Goal: Information Seeking & Learning: Find specific page/section

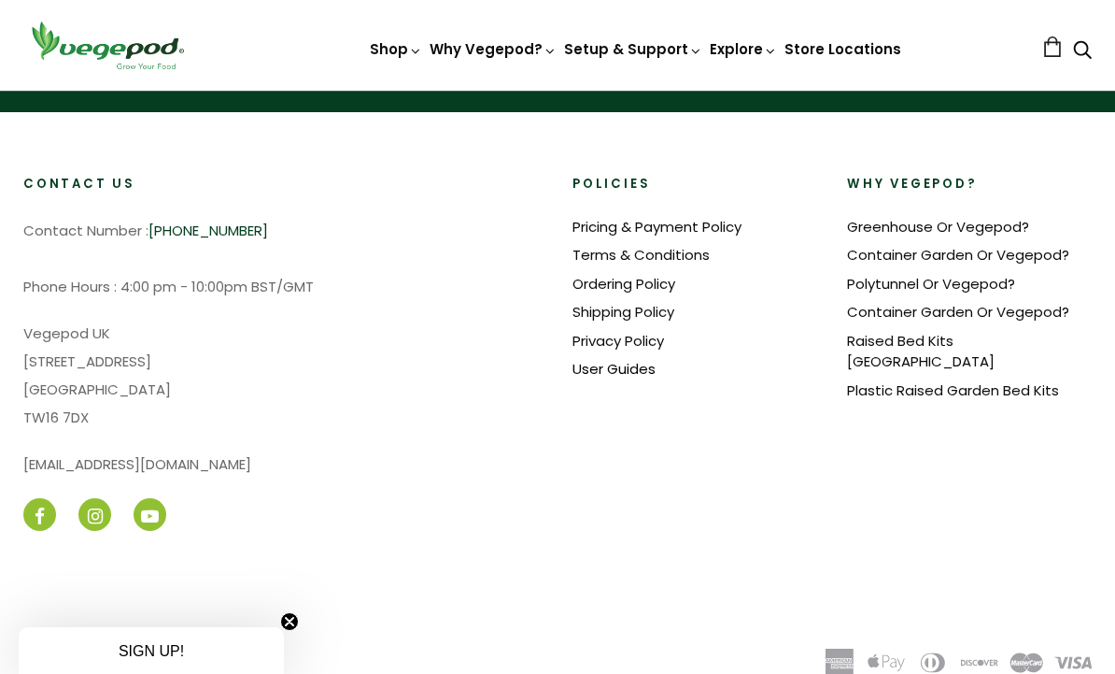
click at [625, 362] on link "User Guides" at bounding box center [614, 369] width 83 height 20
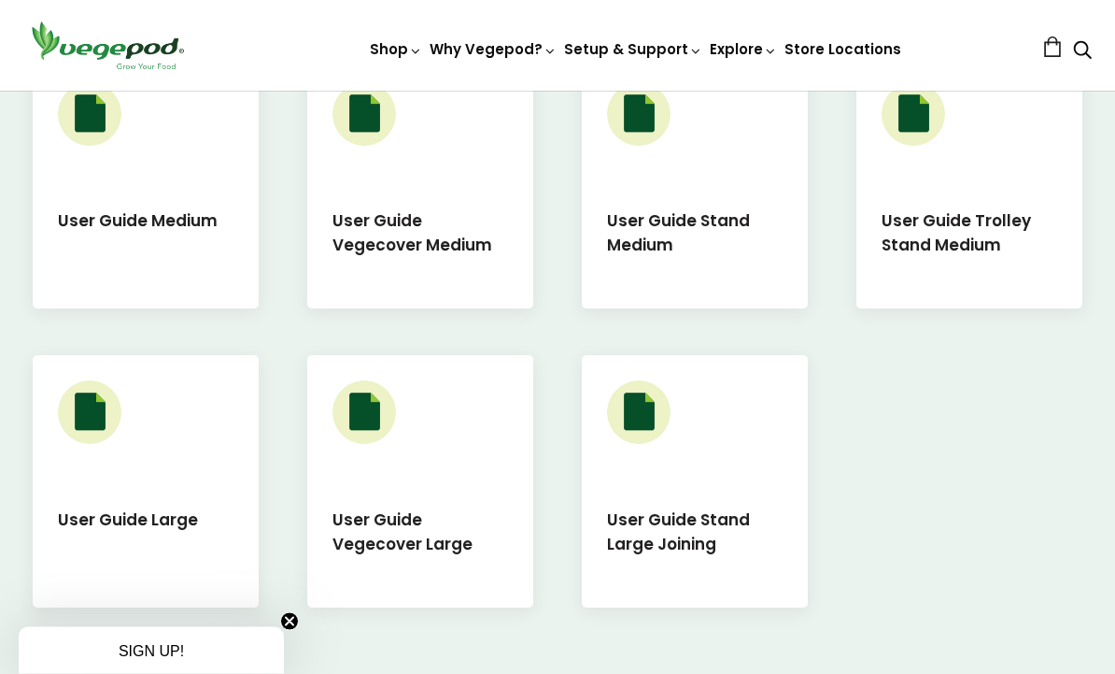
scroll to position [897, 0]
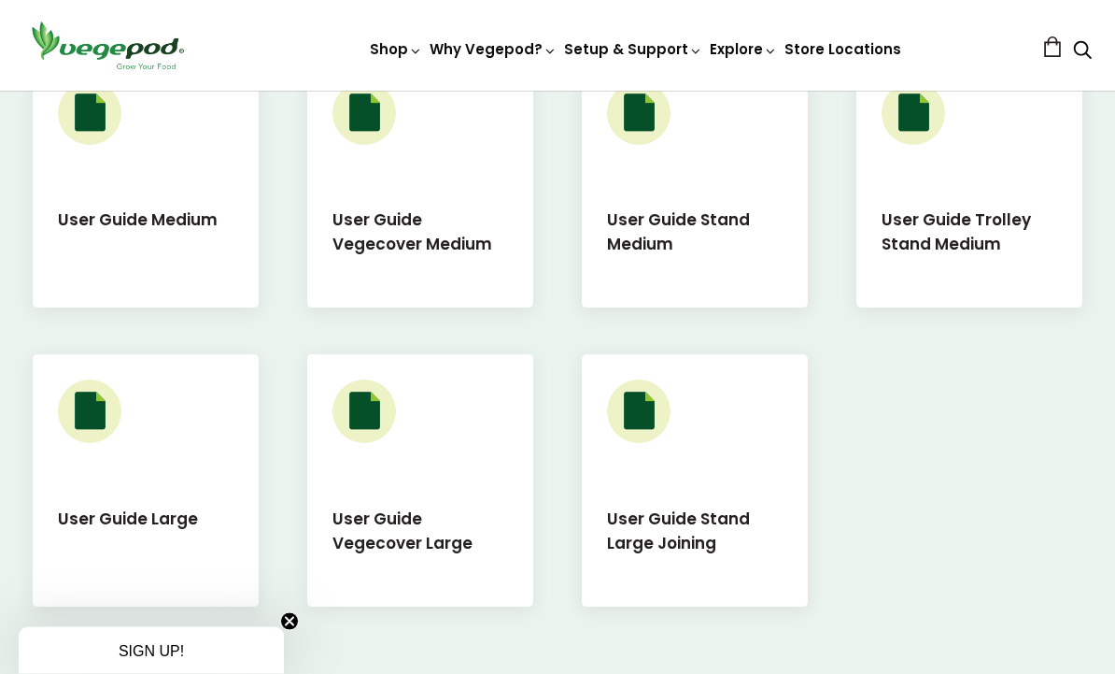
click at [136, 466] on div "User Guide Large" at bounding box center [146, 481] width 226 height 252
click at [94, 406] on img at bounding box center [90, 412] width 64 height 64
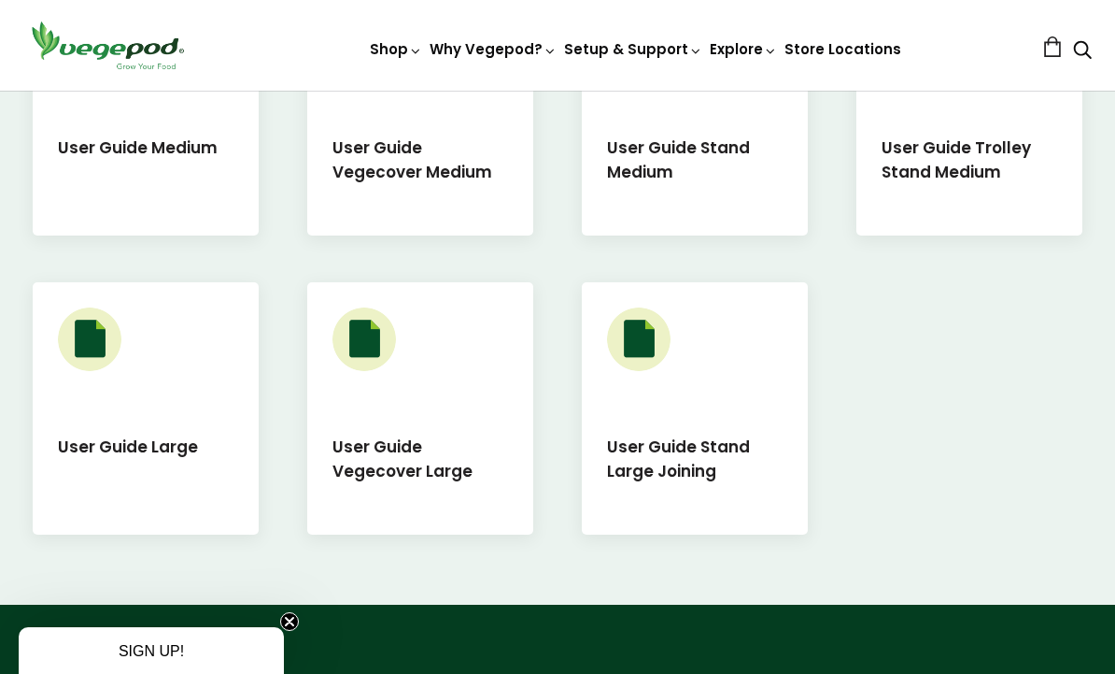
scroll to position [969, 0]
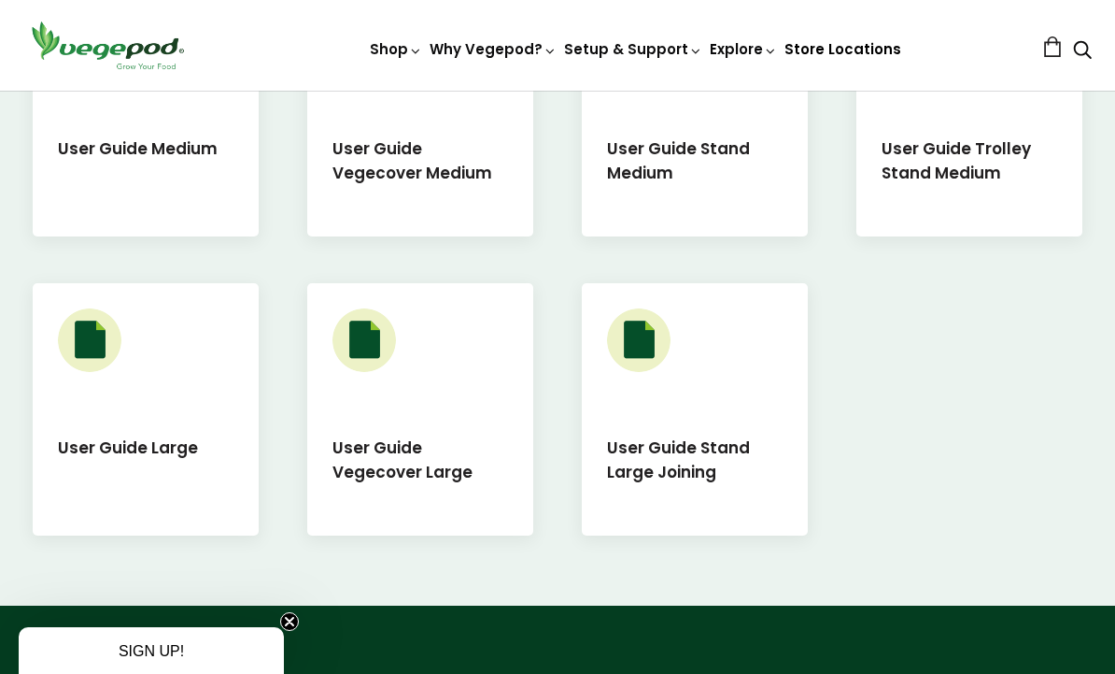
click at [832, 48] on link "Store Locations" at bounding box center [843, 49] width 117 height 20
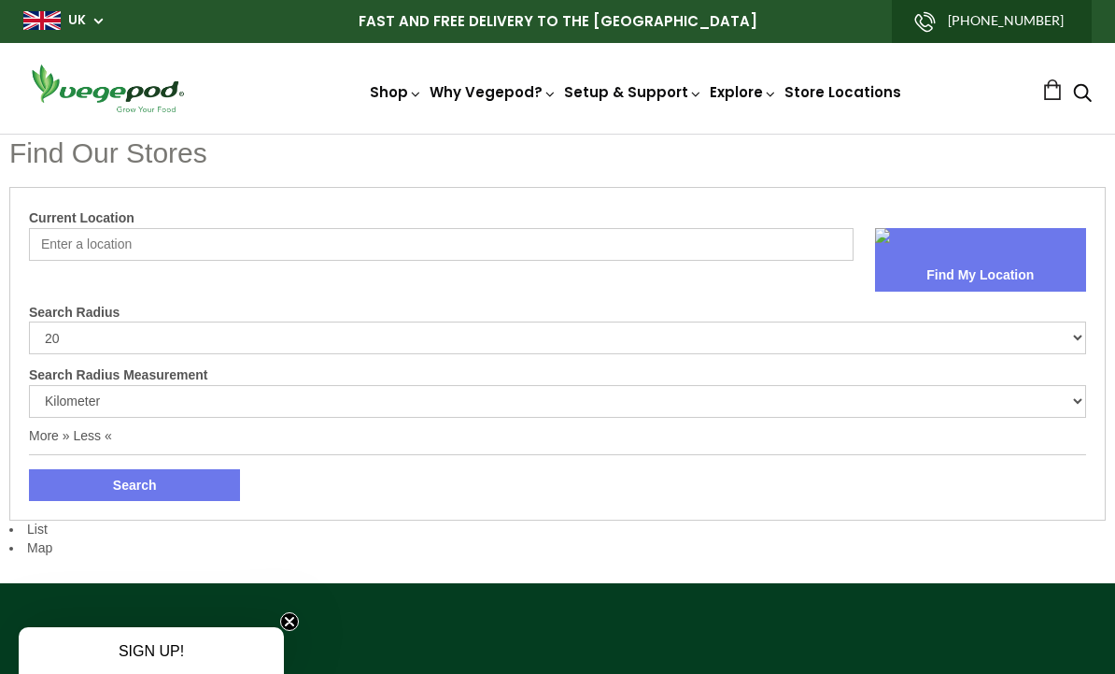
select select "m"
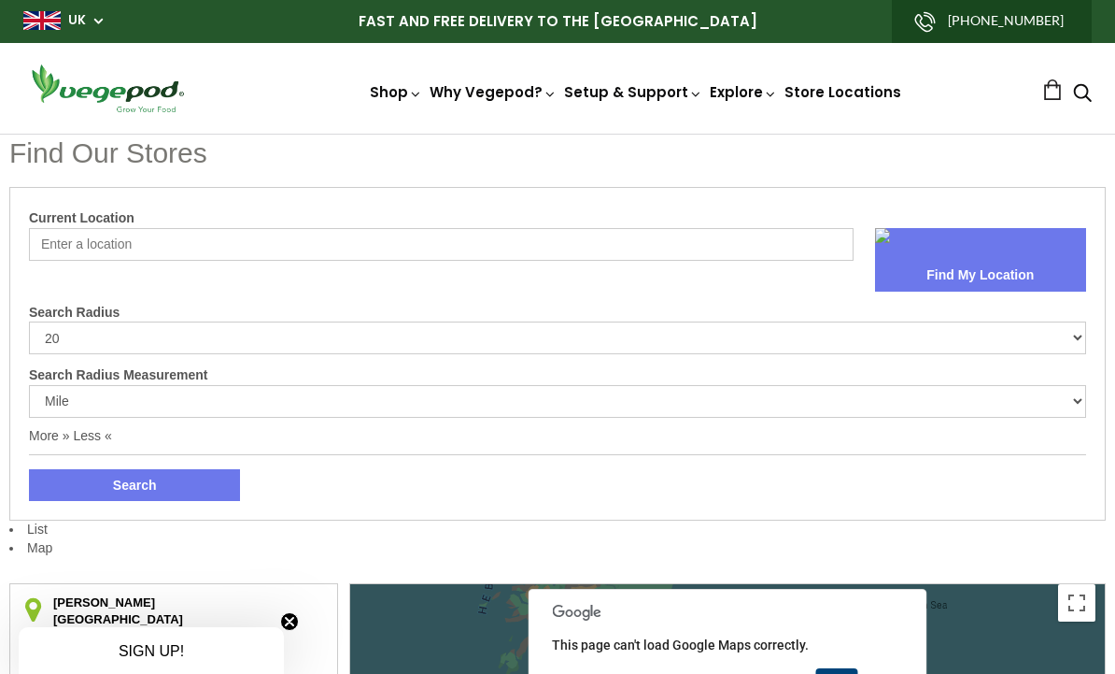
click at [73, 236] on input "Current Location" at bounding box center [441, 244] width 825 height 33
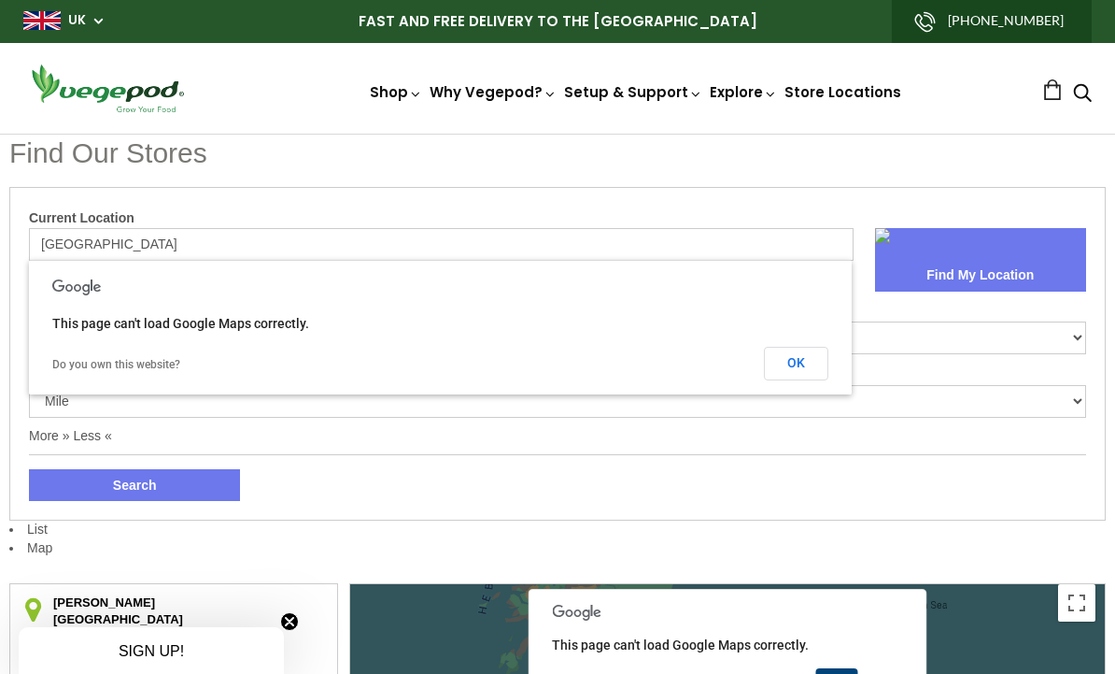
type input "[GEOGRAPHIC_DATA]"
click at [564, 461] on div "Search" at bounding box center [558, 477] width 1058 height 47
click at [942, 385] on select "Kilometer Mile" at bounding box center [558, 401] width 1058 height 33
click at [133, 234] on input "Aberdeen" at bounding box center [441, 244] width 825 height 33
click at [305, 440] on form "Current Location Aberdeen Find My Location Search Radius 10 20 30 40 No Limit S…" at bounding box center [558, 353] width 1058 height 294
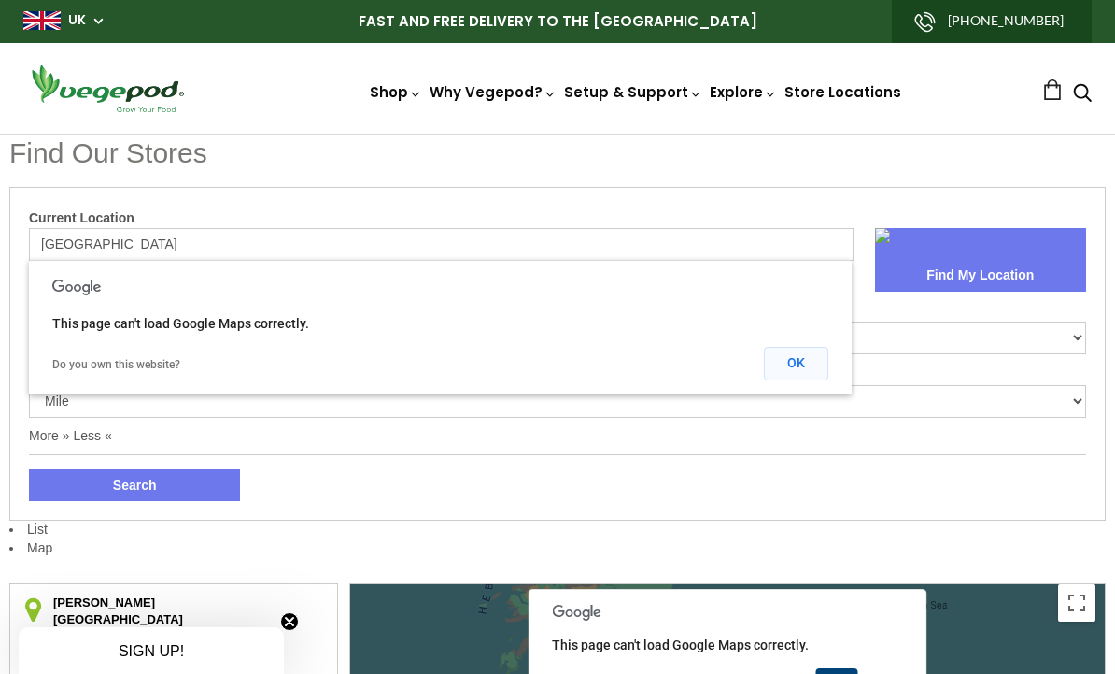
click at [812, 348] on button "OK" at bounding box center [796, 364] width 64 height 34
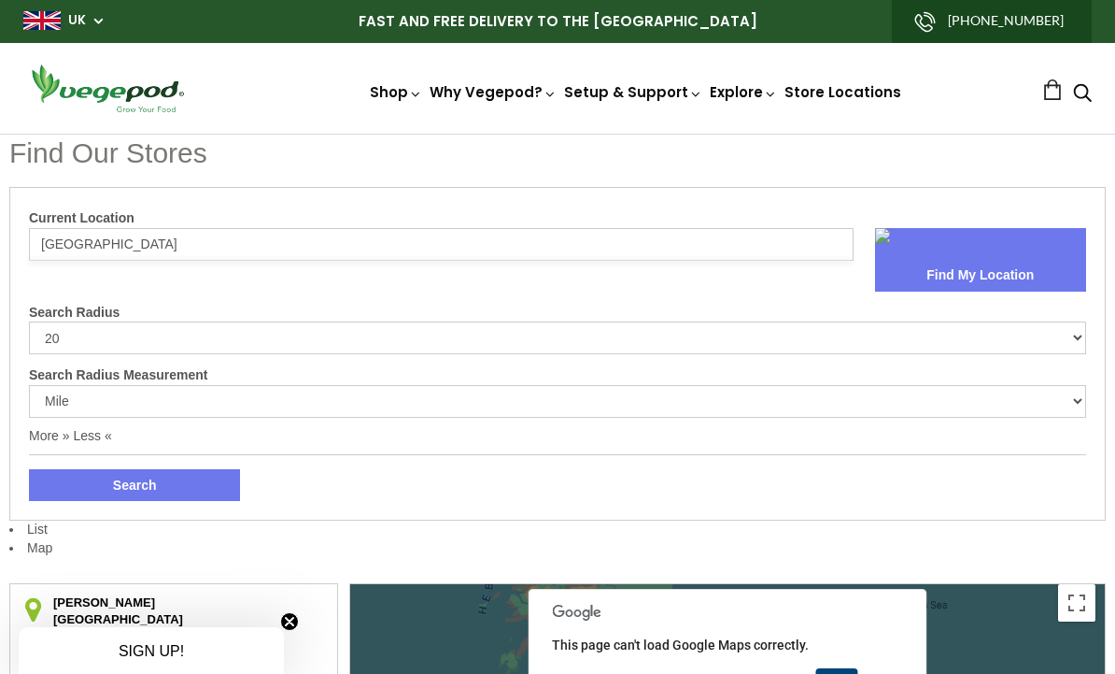
click at [153, 480] on button "Search" at bounding box center [134, 485] width 211 height 32
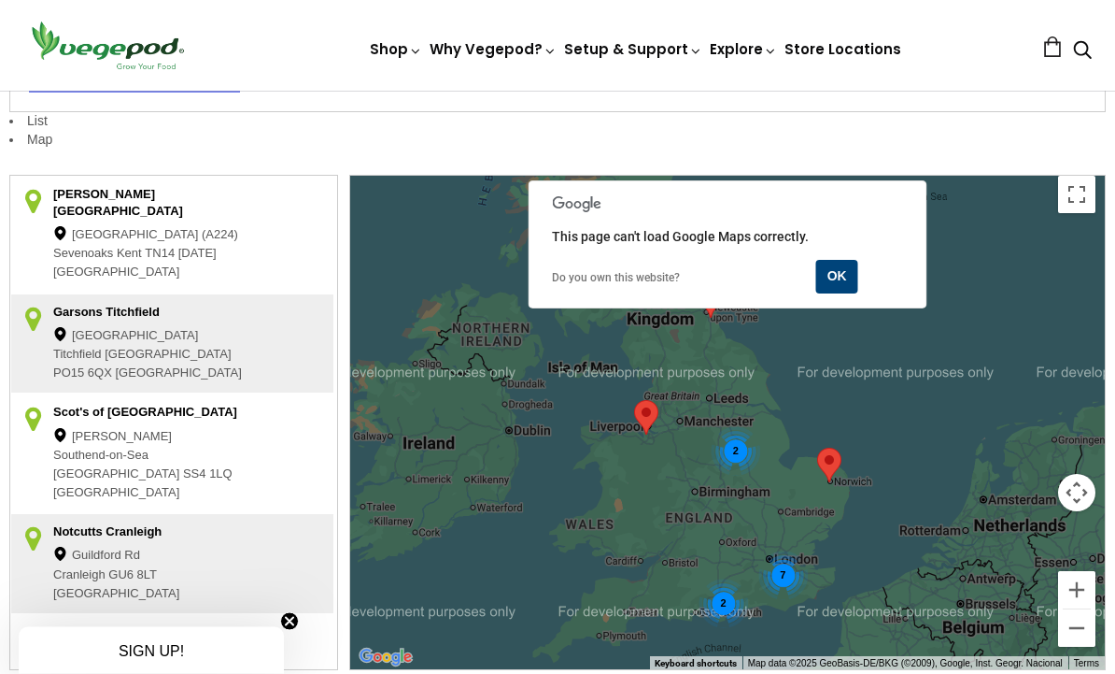
scroll to position [440, 0]
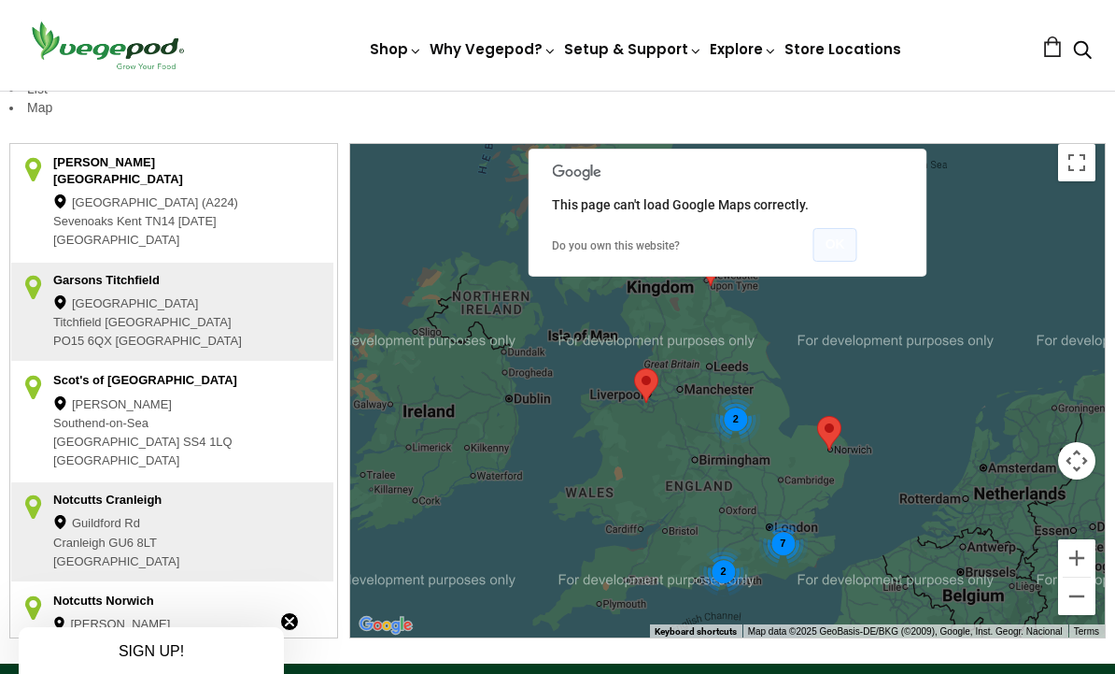
click at [841, 249] on button "OK" at bounding box center [836, 245] width 44 height 34
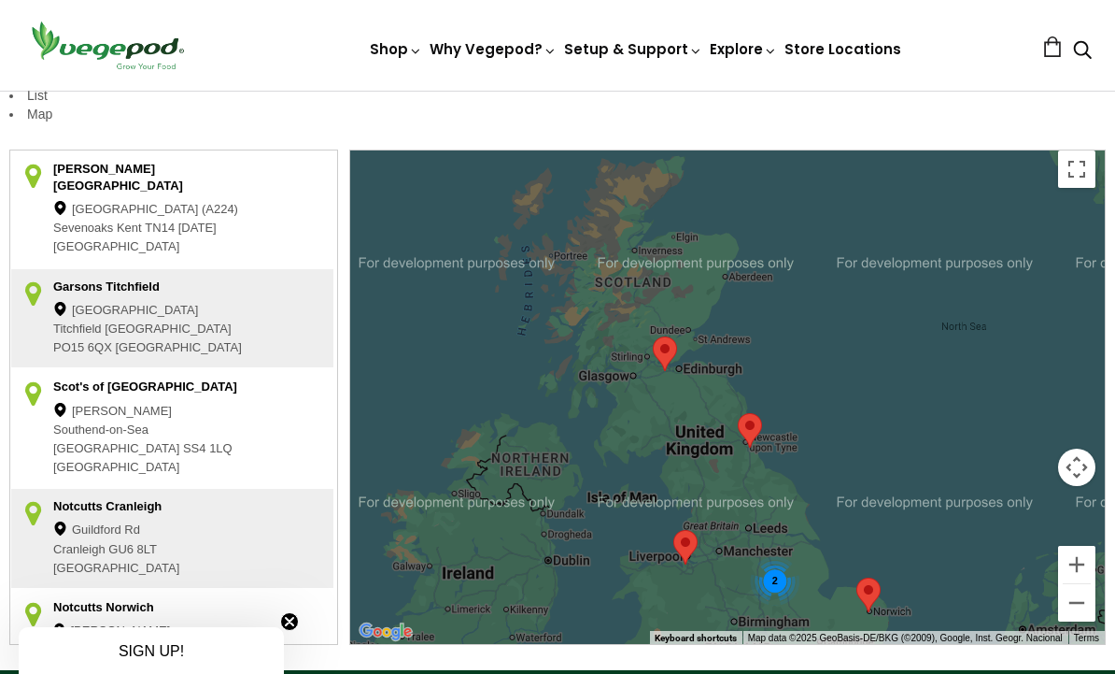
scroll to position [0, 0]
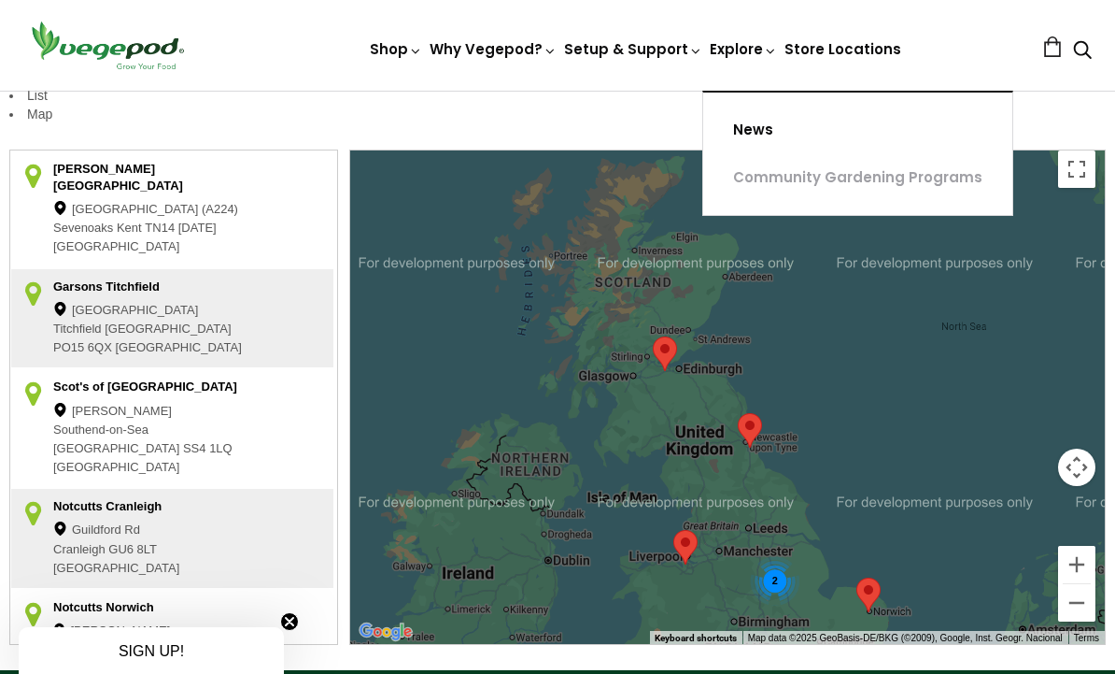
click at [755, 126] on link "News" at bounding box center [857, 131] width 309 height 48
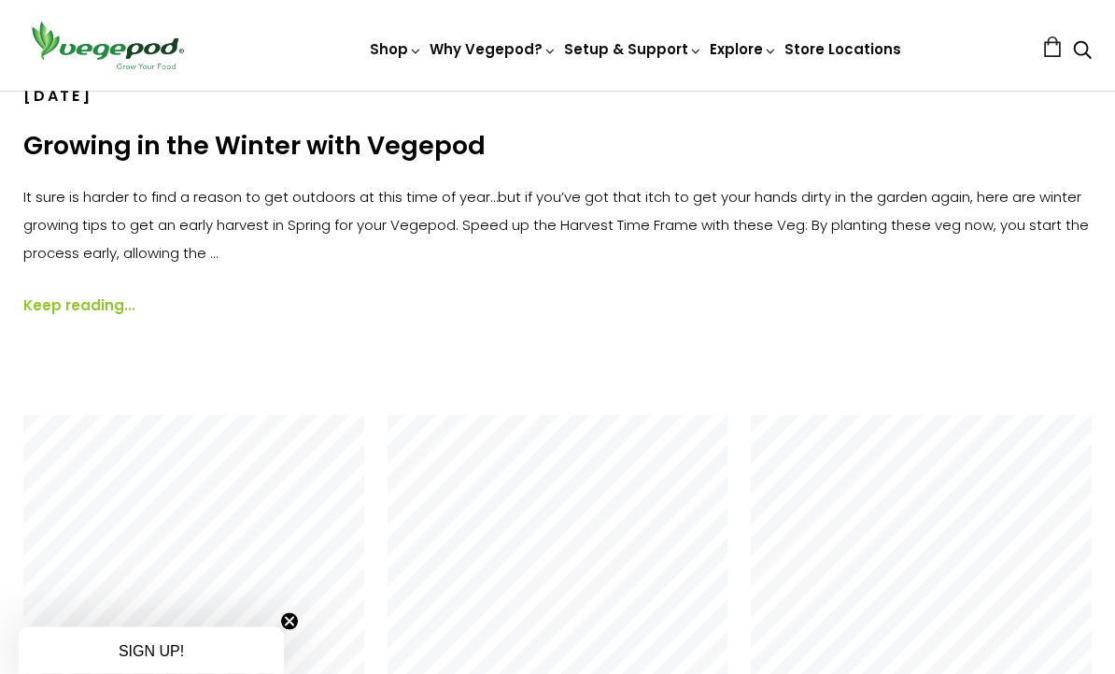
scroll to position [616, 0]
click at [107, 315] on link "Keep reading..." at bounding box center [79, 305] width 112 height 21
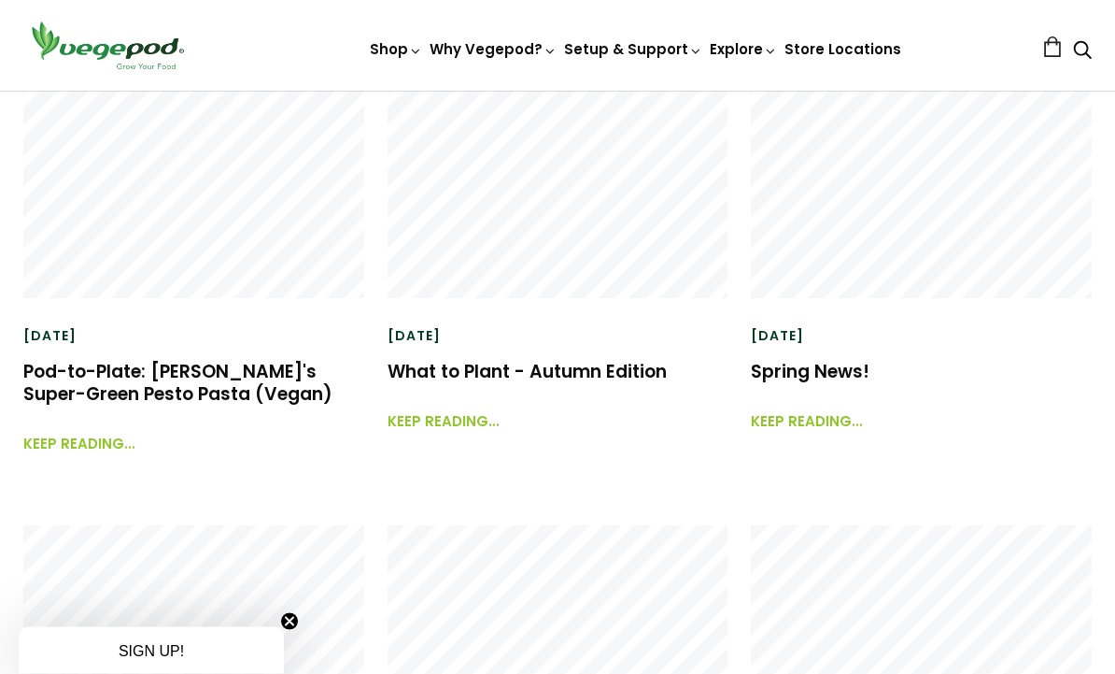
scroll to position [995, 0]
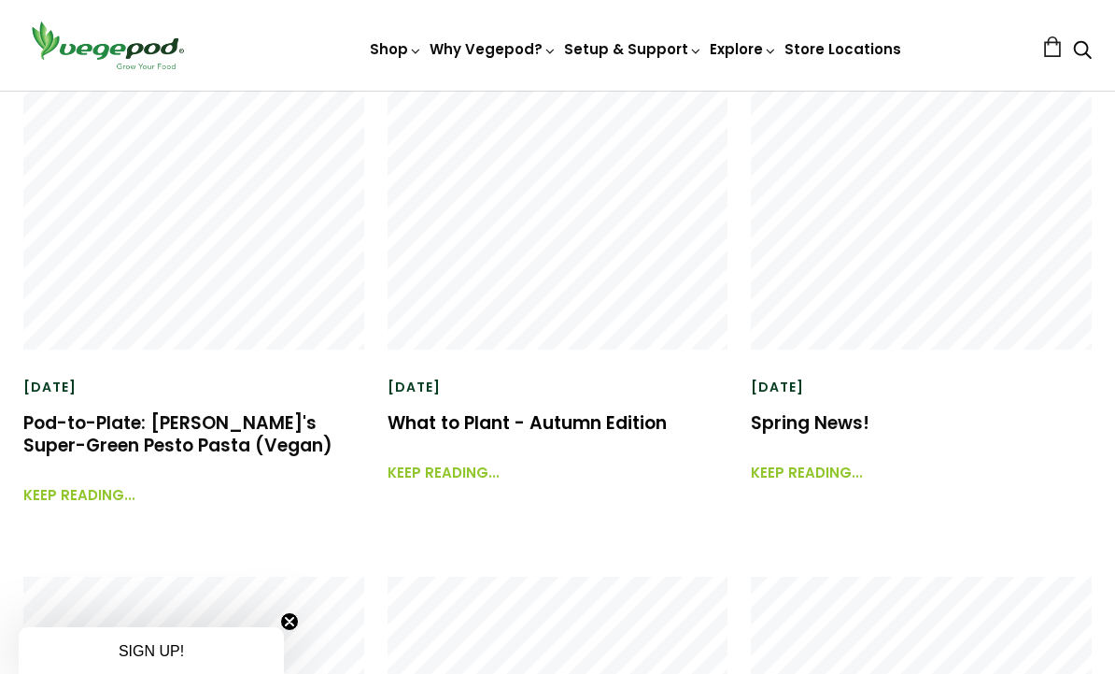
click at [495, 421] on link "What to Plant - Autumn Edition" at bounding box center [527, 422] width 279 height 25
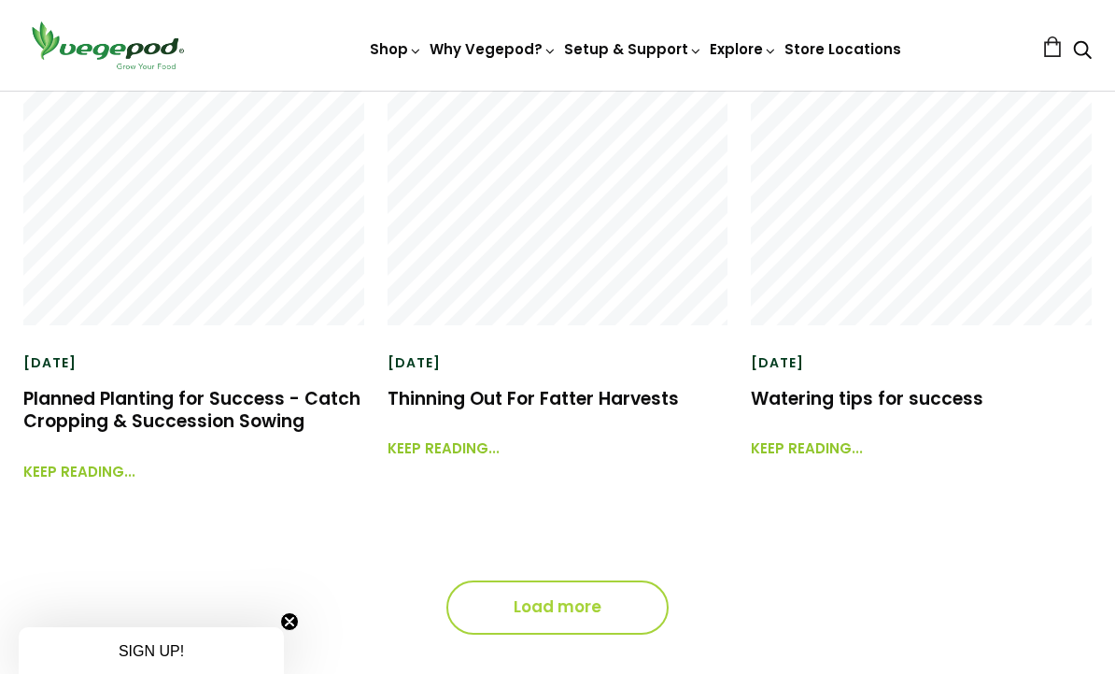
scroll to position [1623, 0]
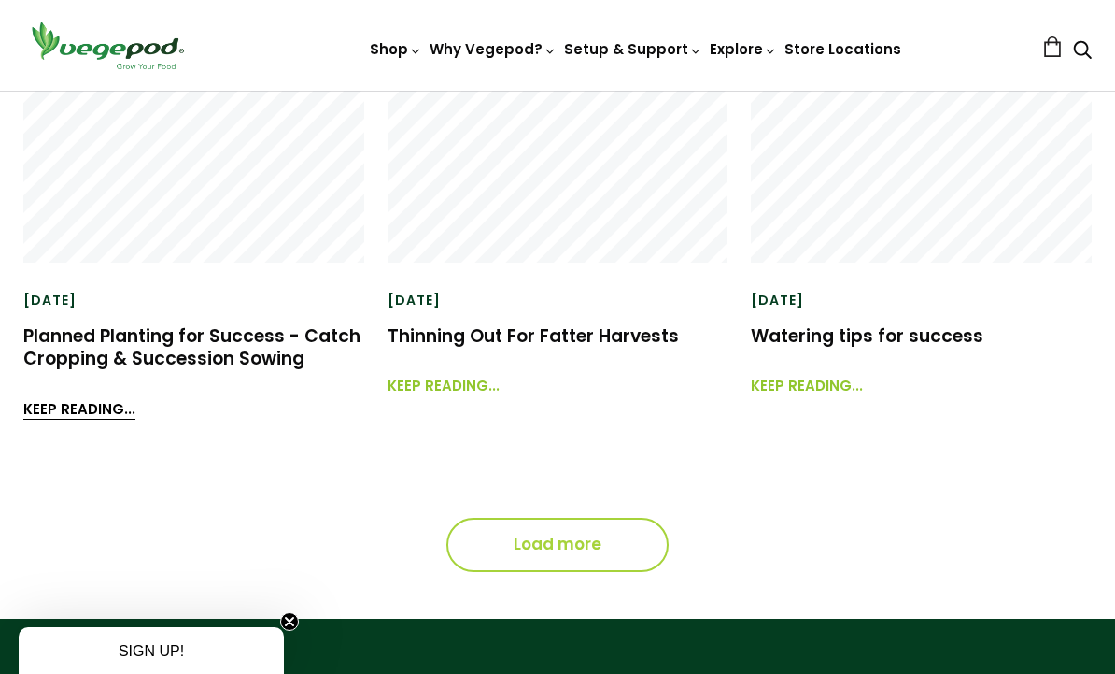
click at [83, 402] on link "Keep reading..." at bounding box center [79, 400] width 112 height 40
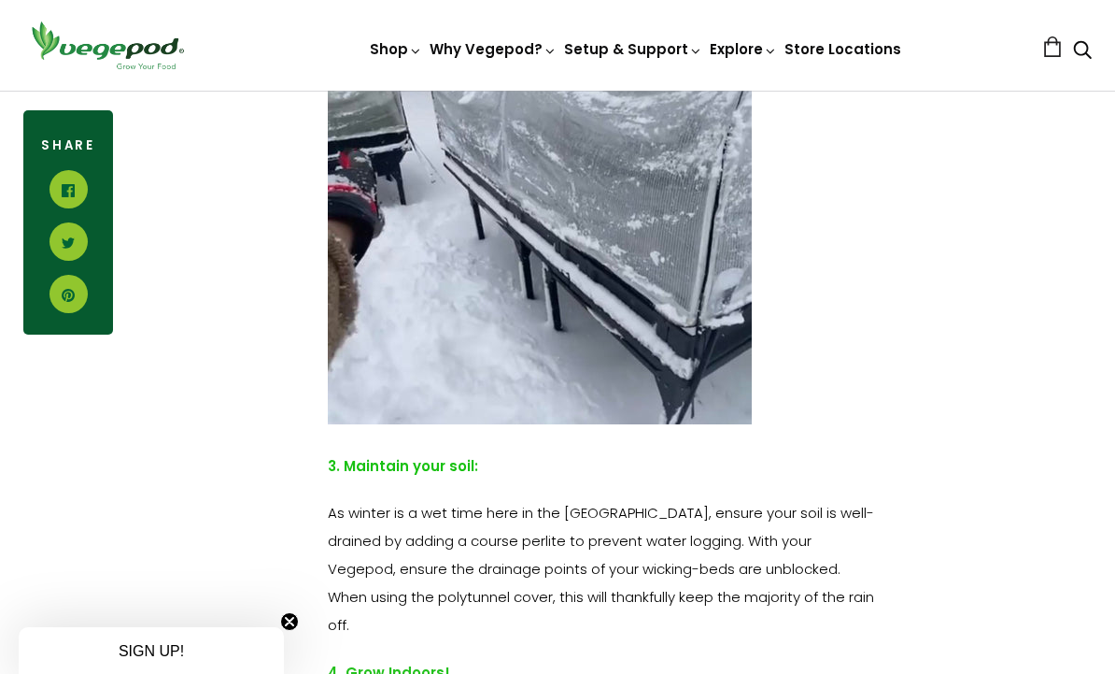
scroll to position [2885, 0]
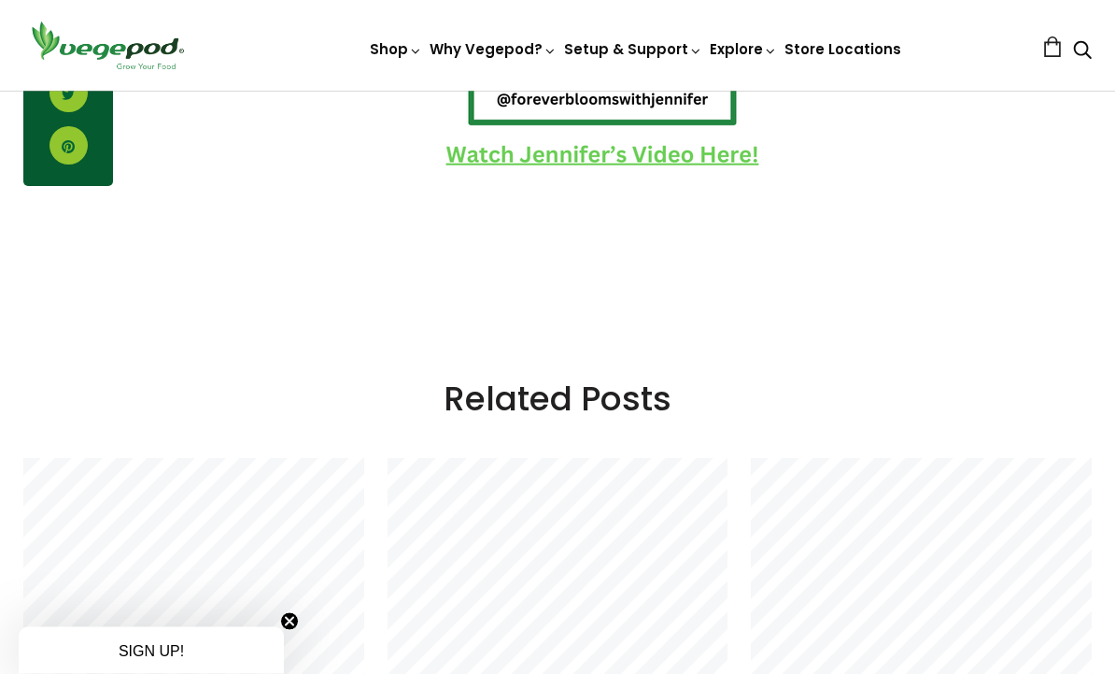
scroll to position [2079, 0]
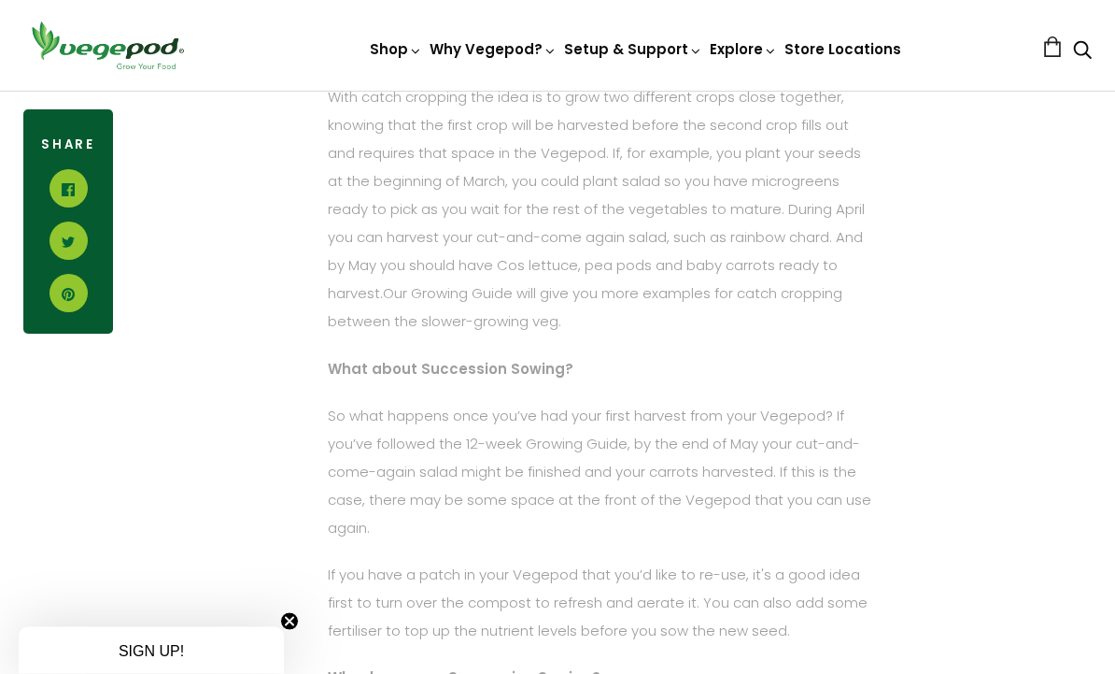
scroll to position [1478, 0]
click at [919, 434] on div "Catch Cropping and Succession Sowing When it comes to growing veg, a little pla…" at bounding box center [602, 288] width 979 height 1537
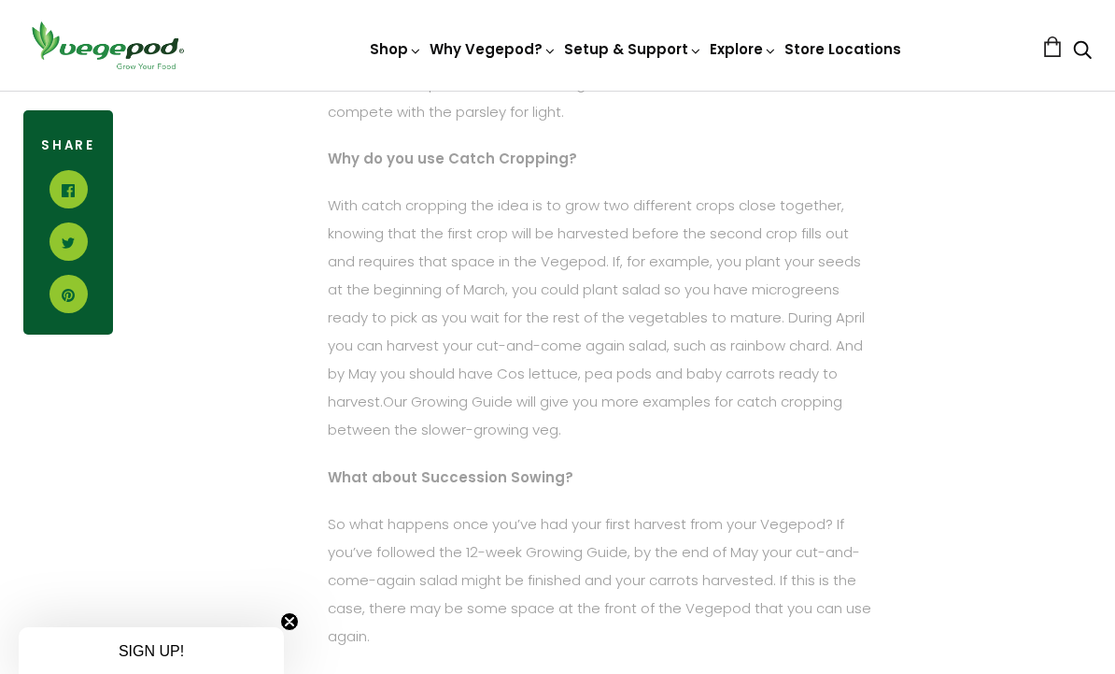
scroll to position [1367, 0]
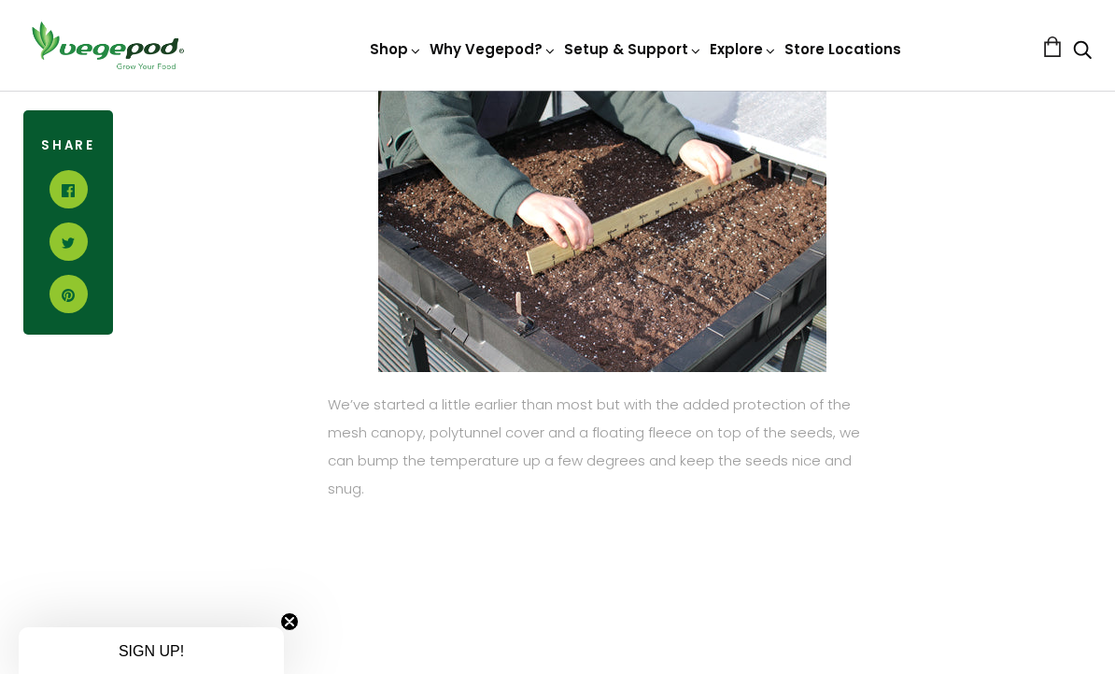
scroll to position [2713, 0]
